Goal: Find specific page/section: Find specific page/section

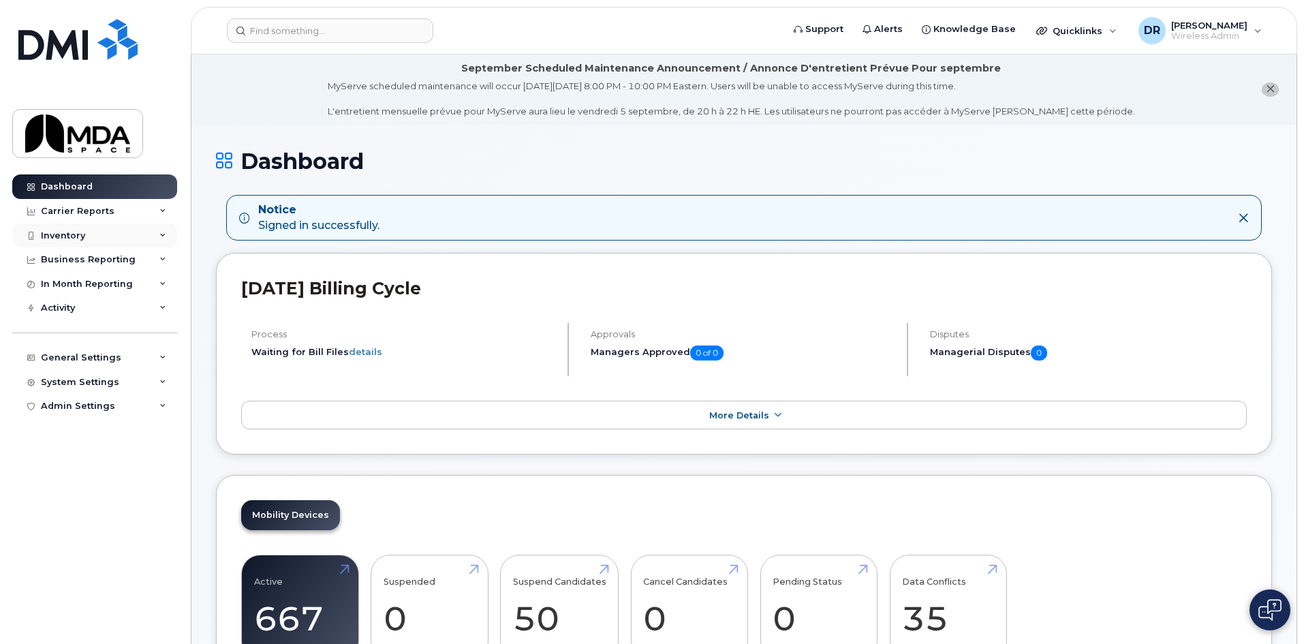
click at [68, 245] on div "Inventory" at bounding box center [94, 235] width 165 height 25
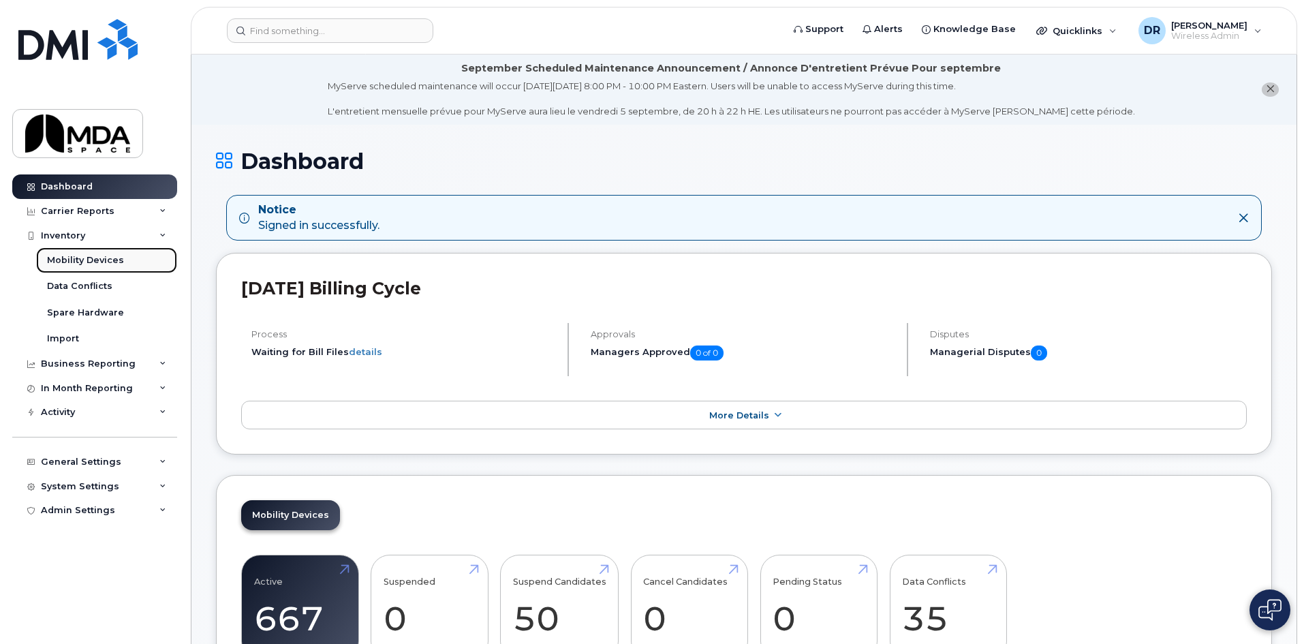
click at [72, 265] on div "Mobility Devices" at bounding box center [85, 260] width 77 height 12
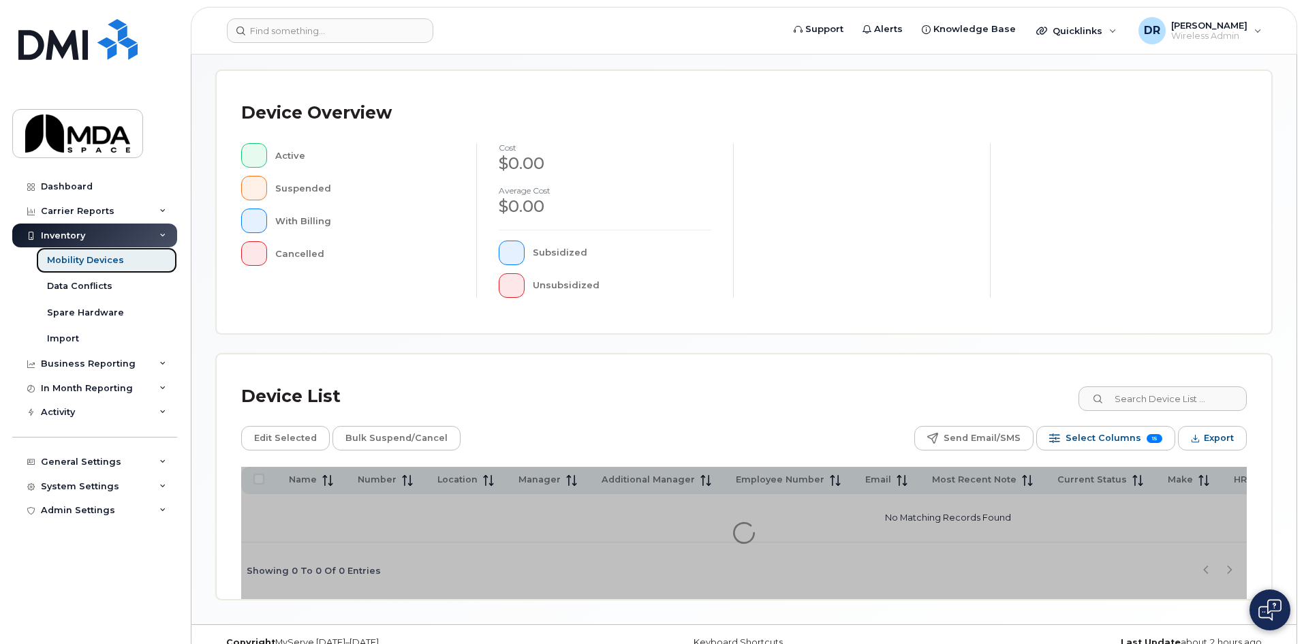
scroll to position [297, 0]
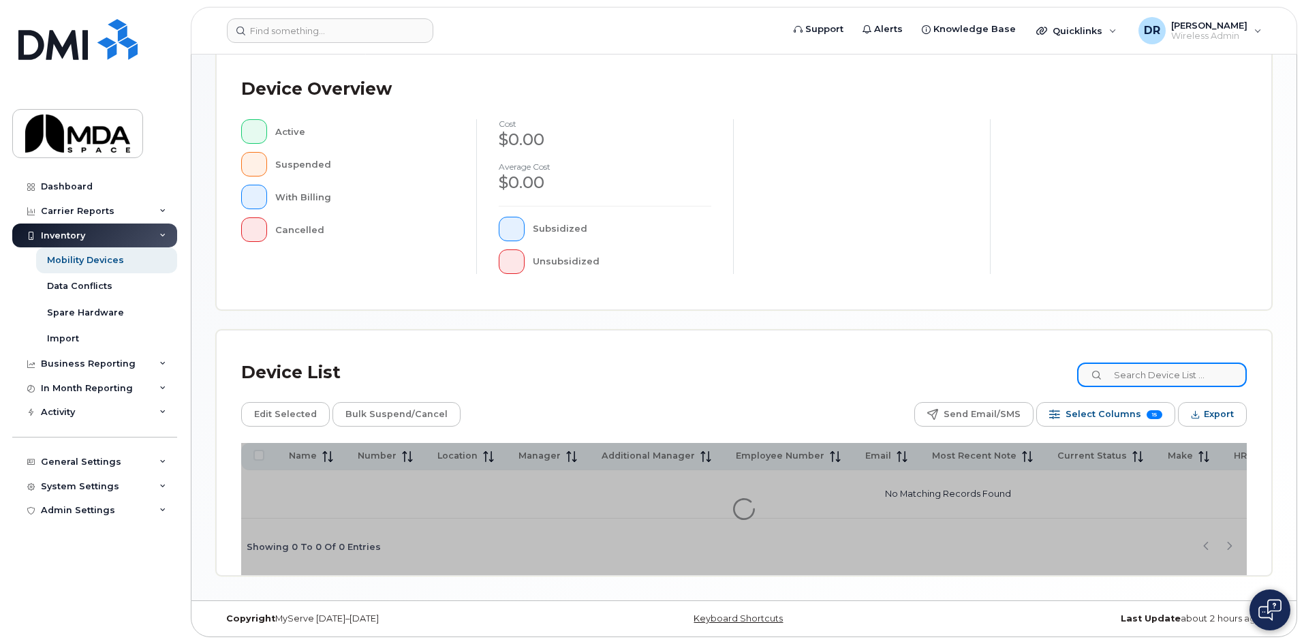
click at [1147, 379] on input at bounding box center [1162, 374] width 170 height 25
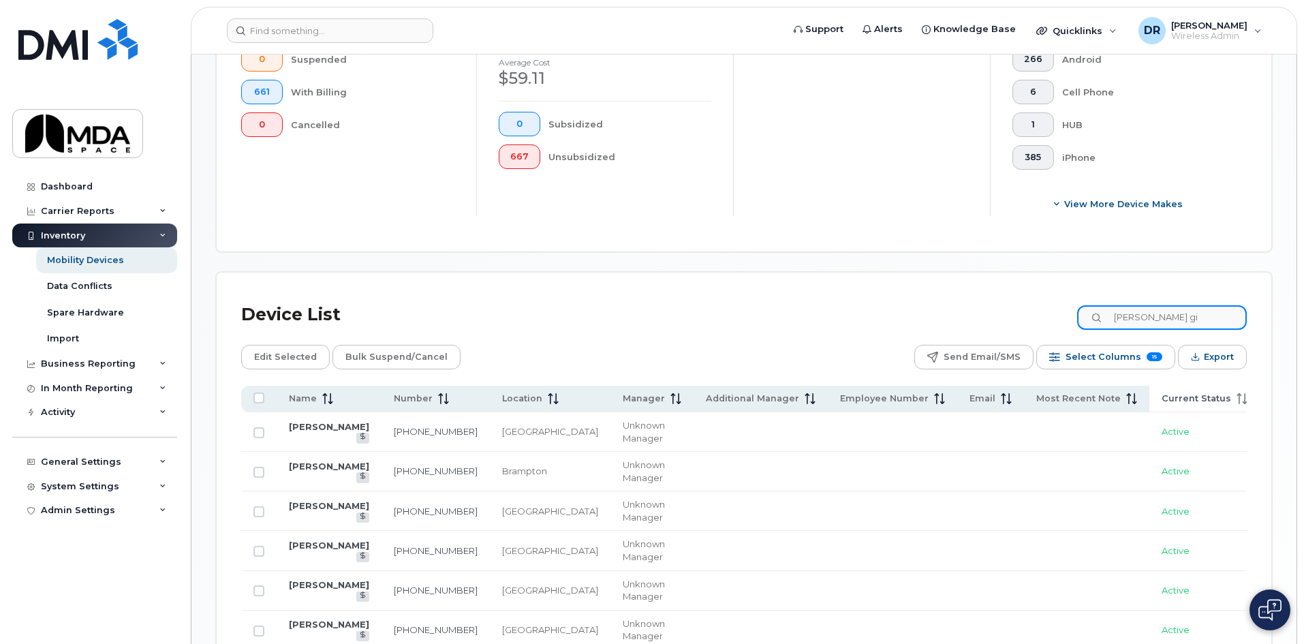
scroll to position [368, 0]
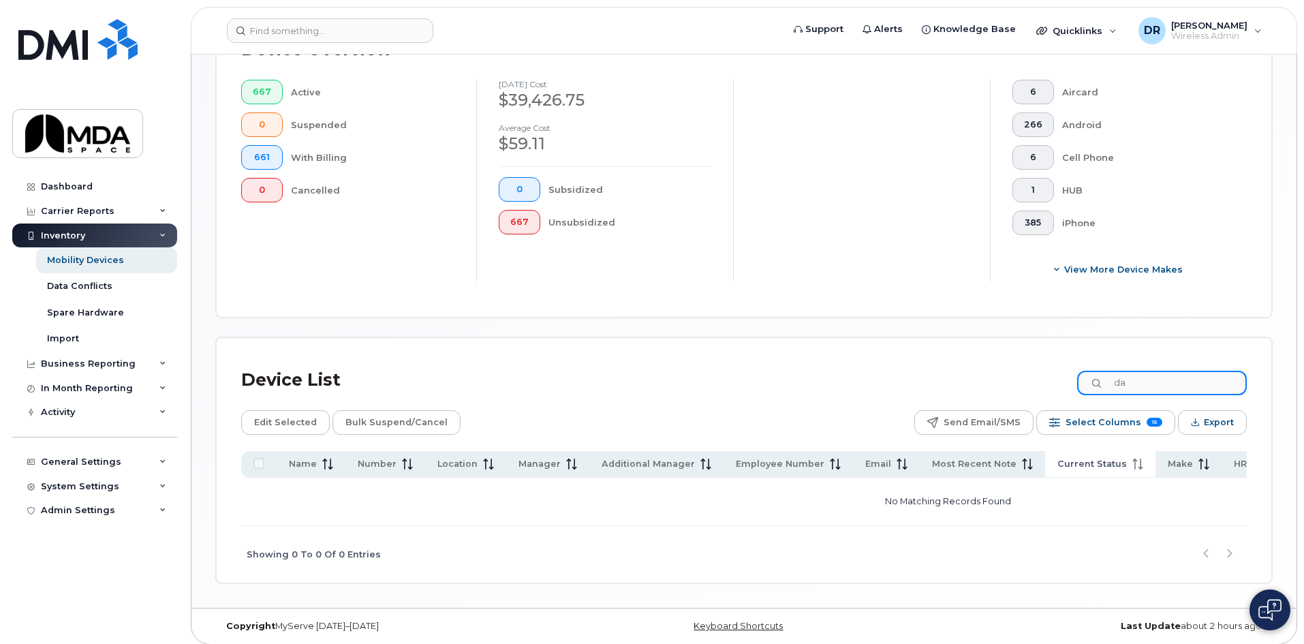
type input "d"
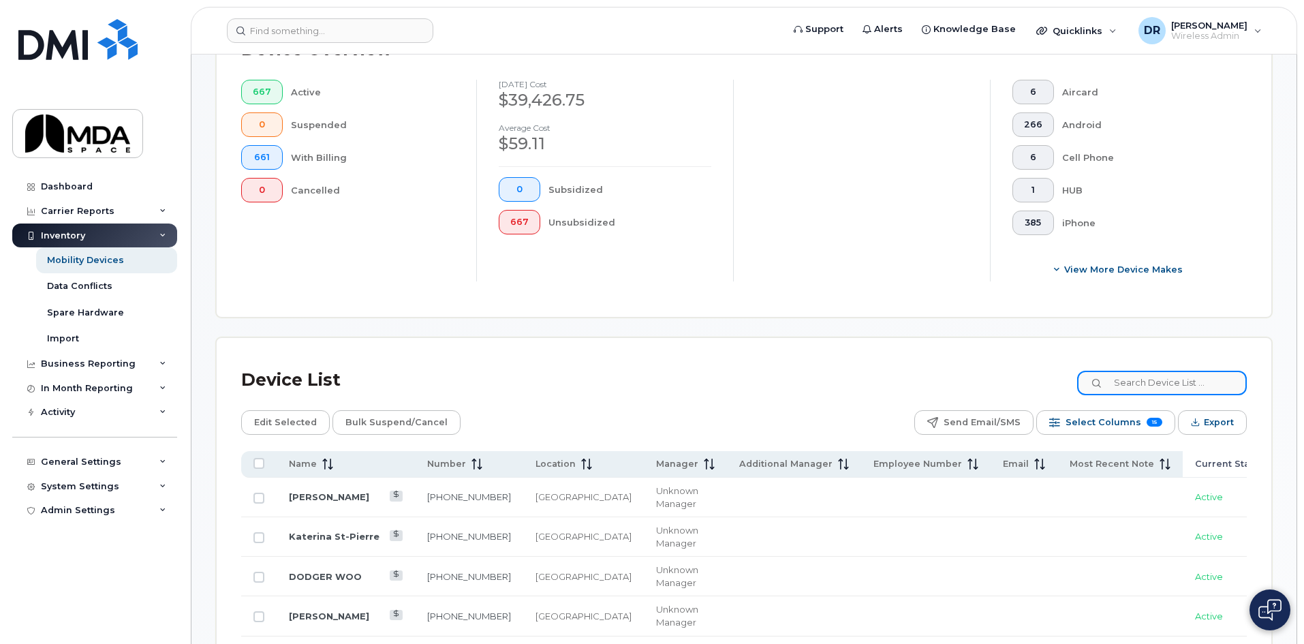
scroll to position [433, 0]
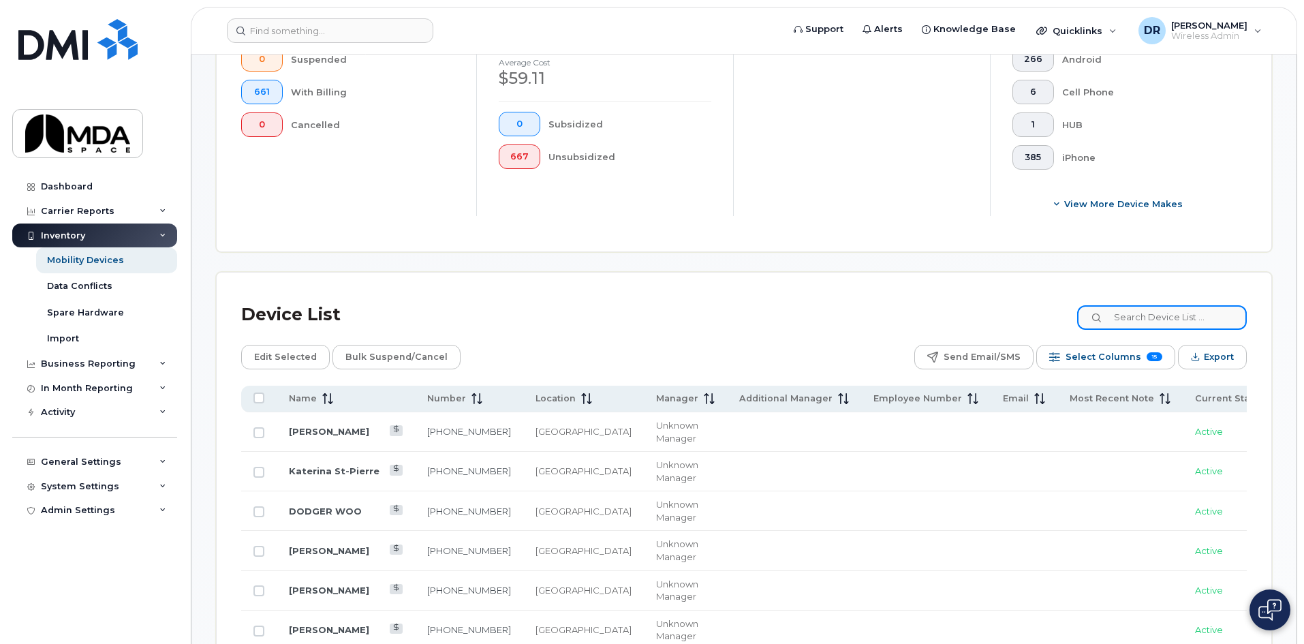
click at [1150, 312] on input at bounding box center [1162, 317] width 170 height 25
paste input "1 |343| 548 3384"
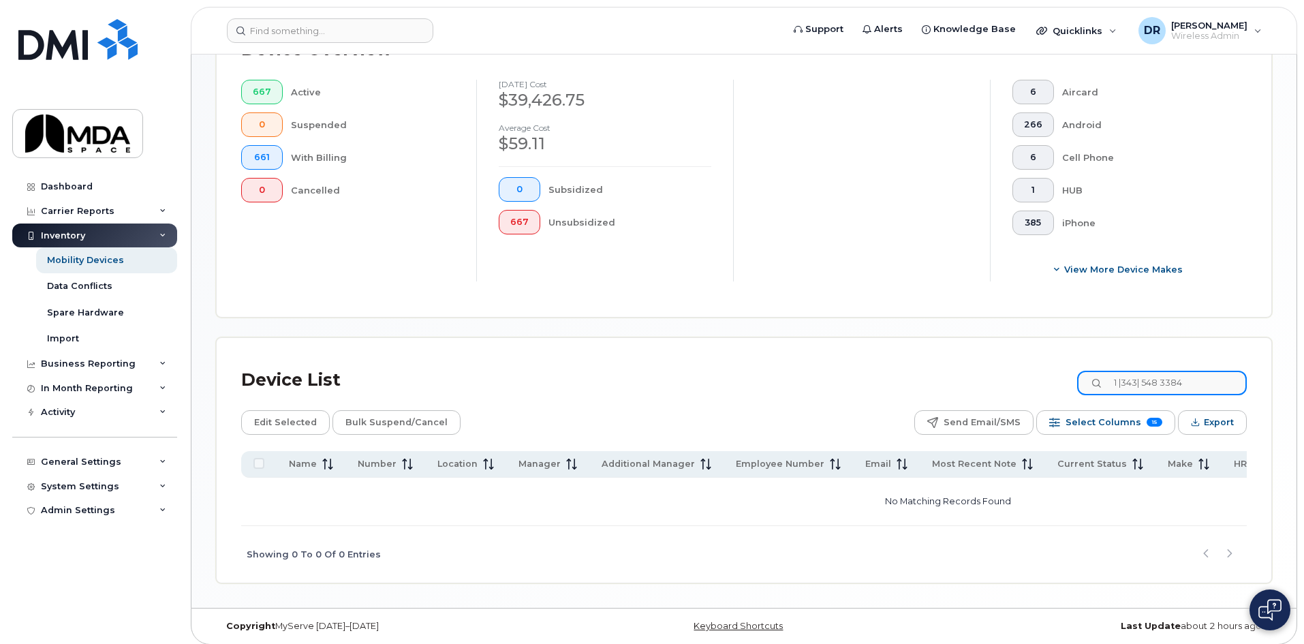
drag, startPoint x: 1156, startPoint y: 370, endPoint x: 1034, endPoint y: 379, distance: 122.3
click at [1034, 379] on div "Device List 1 |343| 548 3384" at bounding box center [743, 379] width 1005 height 35
type input "[PHONE_NUMBER]"
click at [1192, 372] on input "[PHONE_NUMBER]" at bounding box center [1162, 383] width 170 height 25
